Goal: Book appointment/travel/reservation

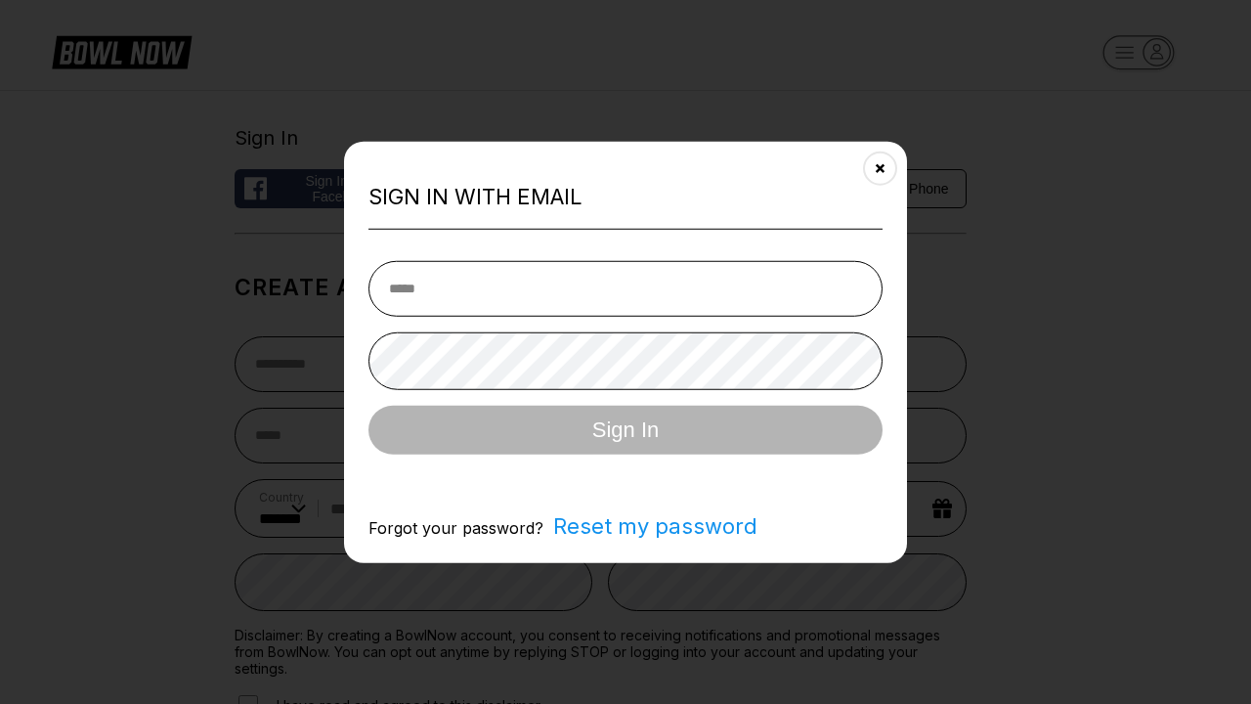
select select "**"
type input "**********"
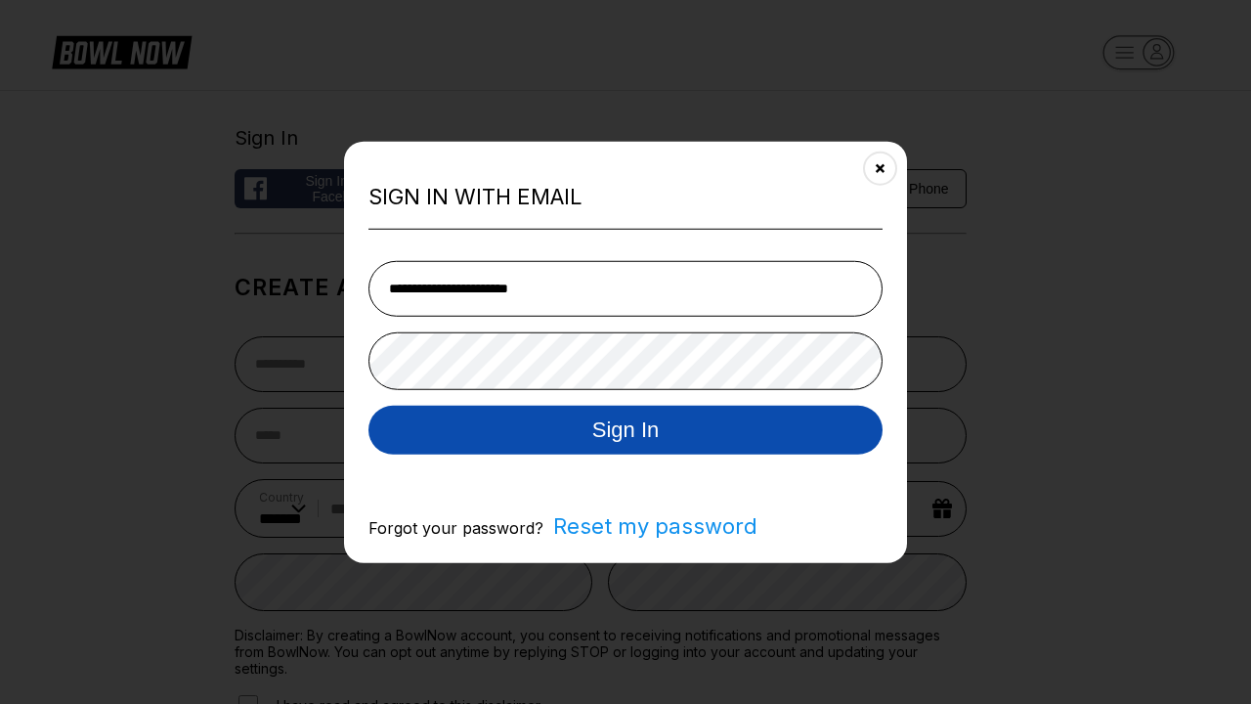
click at [625, 431] on button "Sign In" at bounding box center [625, 429] width 514 height 49
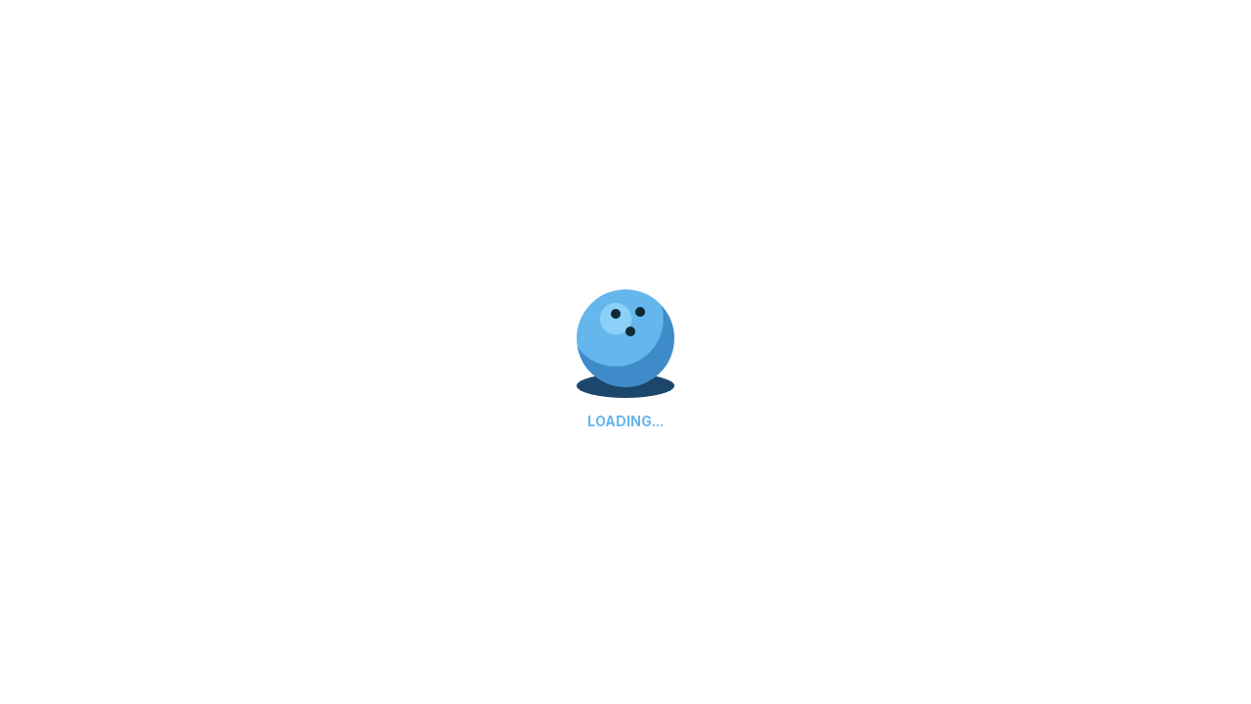
scroll to position [681, 0]
